Goal: Book appointment/travel/reservation

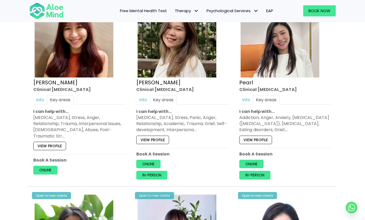
scroll to position [310, 0]
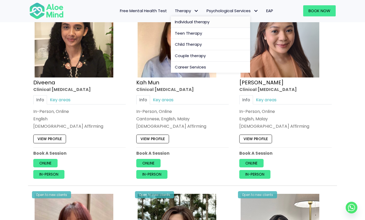
click at [194, 22] on span "Individual therapy" at bounding box center [192, 22] width 35 height 6
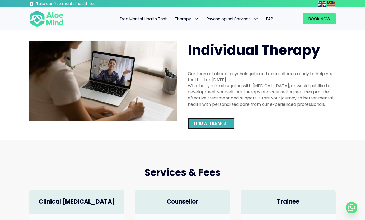
click at [200, 122] on span "Find a therapist" at bounding box center [211, 123] width 34 height 6
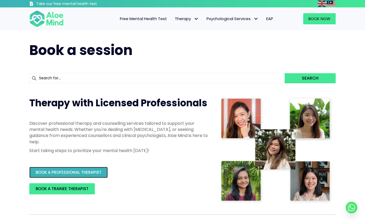
click at [73, 170] on span "BOOK A PROFESSIONAL THERAPIST" at bounding box center [69, 172] width 66 height 6
